Goal: Transaction & Acquisition: Purchase product/service

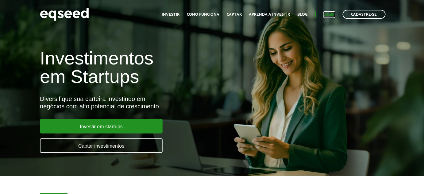
click at [330, 15] on link "Login" at bounding box center [329, 15] width 12 height 4
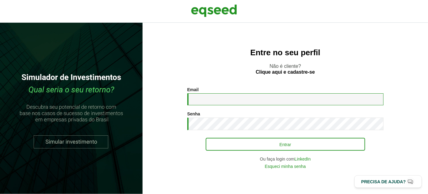
type input "**********"
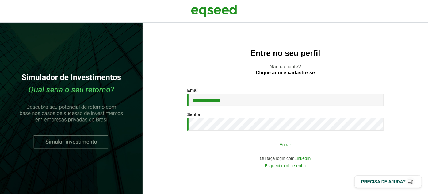
click at [266, 142] on button "Entrar" at bounding box center [285, 144] width 159 height 12
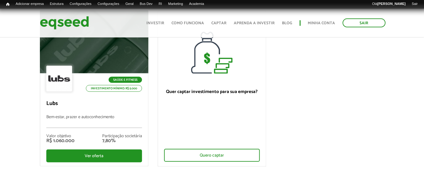
scroll to position [72, 0]
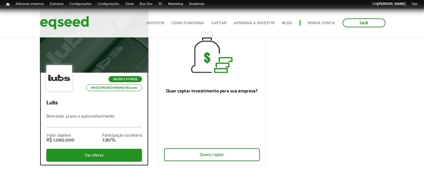
click at [79, 104] on p "Lubs" at bounding box center [94, 103] width 96 height 7
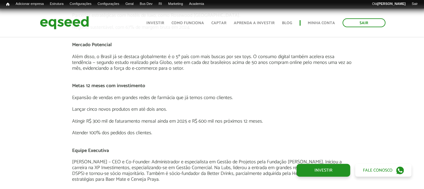
scroll to position [1033, 0]
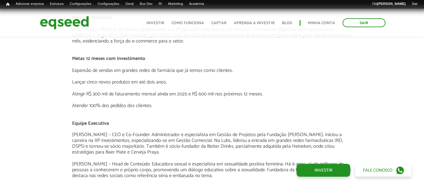
click at [311, 183] on p at bounding box center [211, 182] width 279 height 6
click at [318, 171] on link "Investir" at bounding box center [323, 170] width 54 height 13
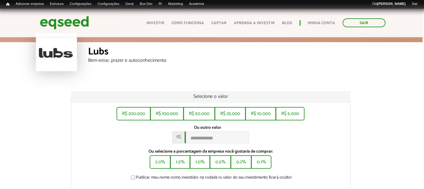
scroll to position [0, 1]
